Goal: Browse casually

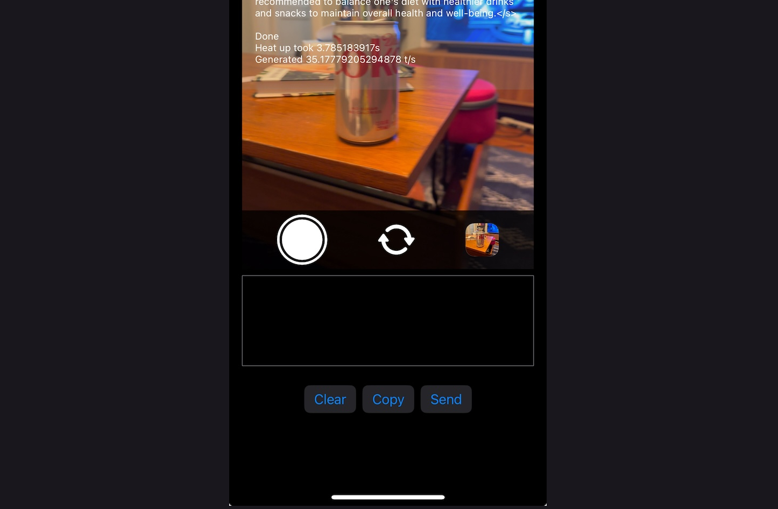
scroll to position [1798, 0]
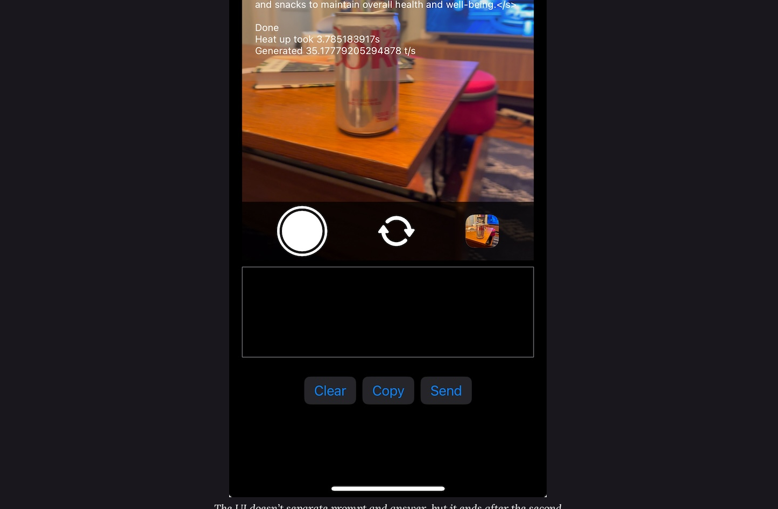
click at [371, 313] on img at bounding box center [388, 153] width 318 height 688
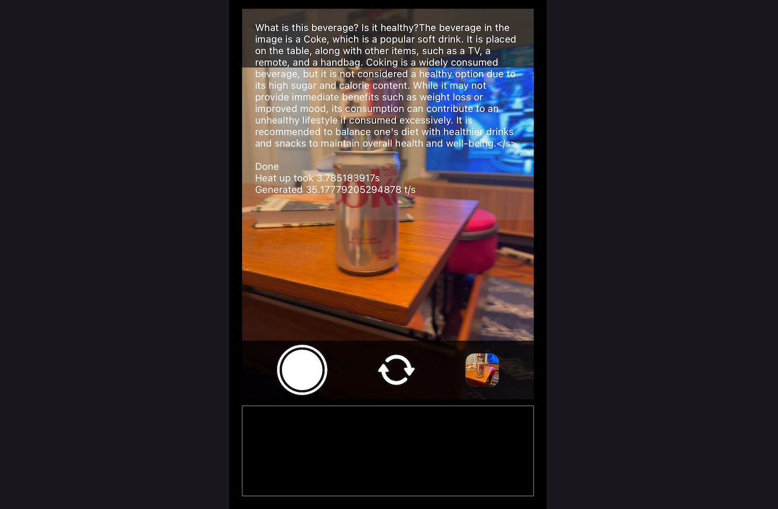
scroll to position [1579, 0]
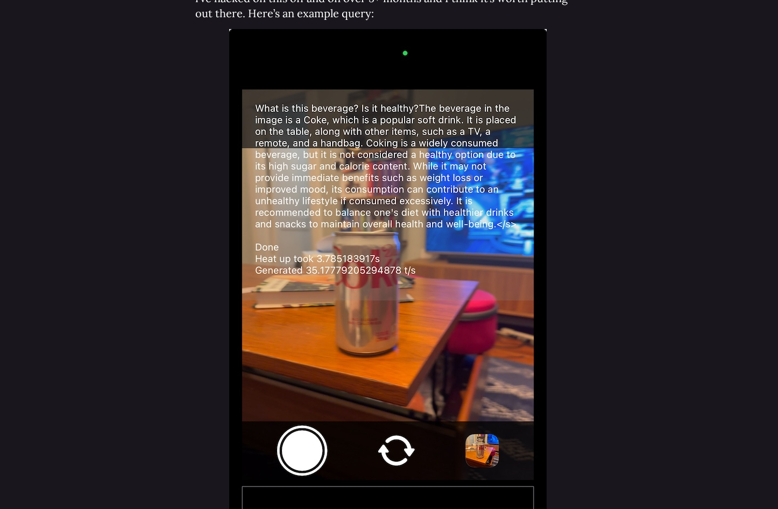
click at [384, 264] on img at bounding box center [388, 373] width 318 height 688
click at [561, 262] on th at bounding box center [387, 375] width 385 height 692
click at [449, 262] on img at bounding box center [388, 373] width 318 height 688
click at [381, 253] on img at bounding box center [388, 373] width 318 height 688
click at [227, 261] on th at bounding box center [387, 375] width 385 height 692
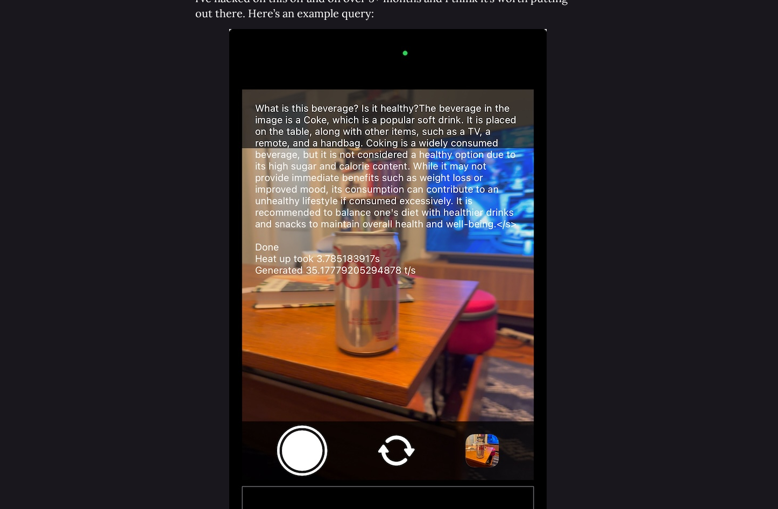
click at [301, 259] on img at bounding box center [388, 373] width 318 height 688
drag, startPoint x: 529, startPoint y: 258, endPoint x: 406, endPoint y: 258, distance: 122.7
click at [529, 258] on img at bounding box center [388, 373] width 318 height 688
click at [398, 258] on img at bounding box center [388, 373] width 318 height 688
click at [209, 262] on th at bounding box center [387, 375] width 385 height 692
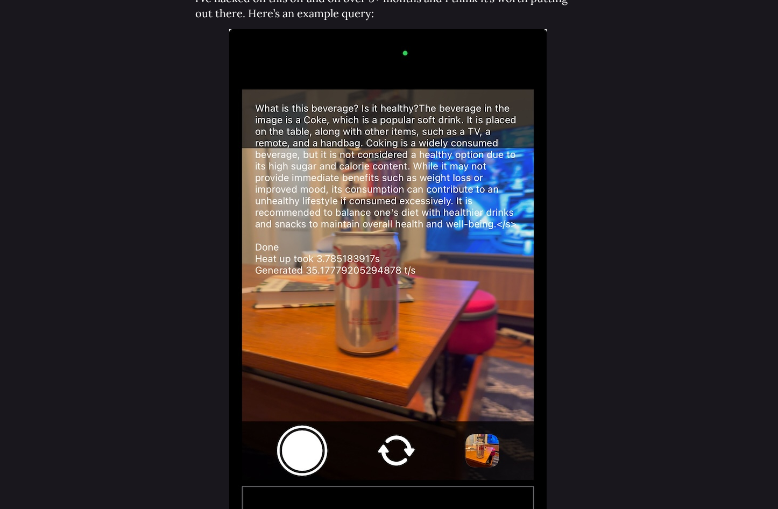
drag, startPoint x: 174, startPoint y: 268, endPoint x: 201, endPoint y: 269, distance: 26.9
click at [326, 264] on img at bounding box center [388, 373] width 318 height 688
click at [567, 265] on th at bounding box center [387, 375] width 385 height 692
click at [450, 269] on img at bounding box center [388, 373] width 318 height 688
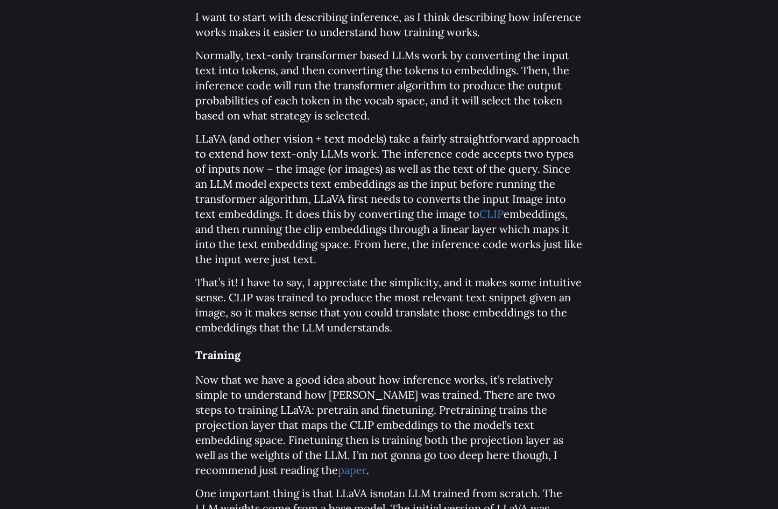
scroll to position [3204, 0]
